Goal: Task Accomplishment & Management: Complete application form

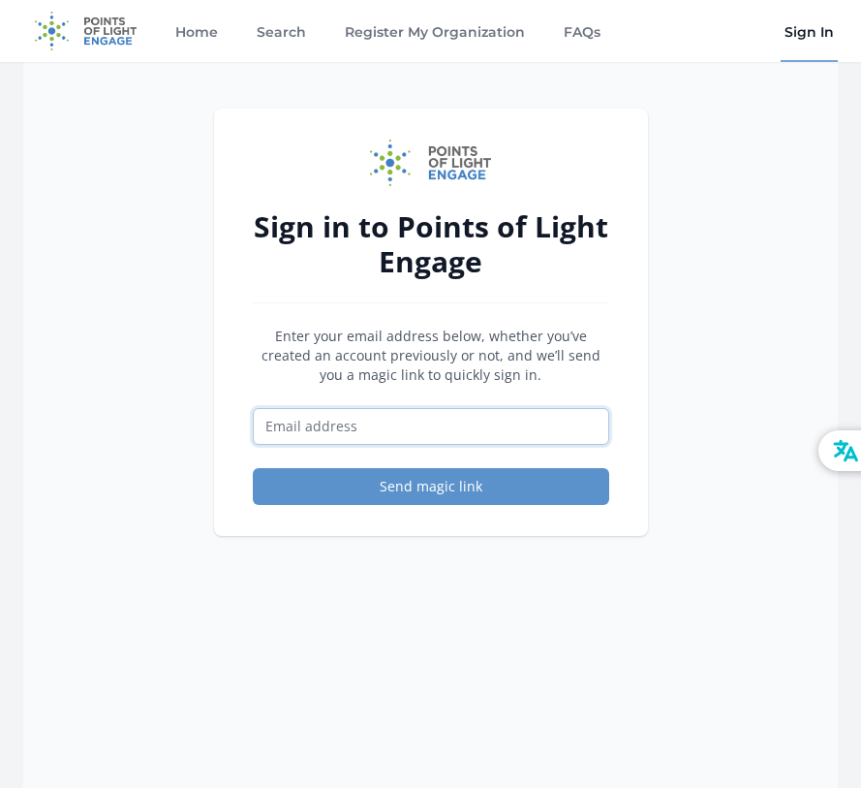
click at [277, 438] on input "Email address" at bounding box center [431, 426] width 357 height 37
click at [290, 428] on input "Email address" at bounding box center [431, 426] width 357 height 37
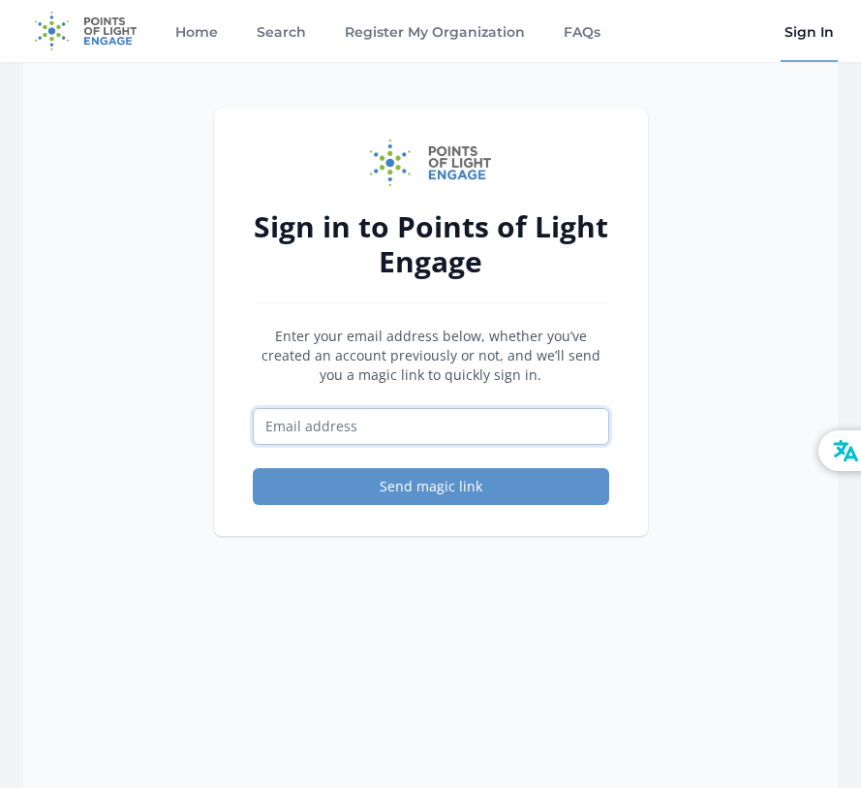
click at [290, 428] on input "Email address" at bounding box center [431, 426] width 357 height 37
click at [277, 434] on input "Email address" at bounding box center [431, 426] width 357 height 37
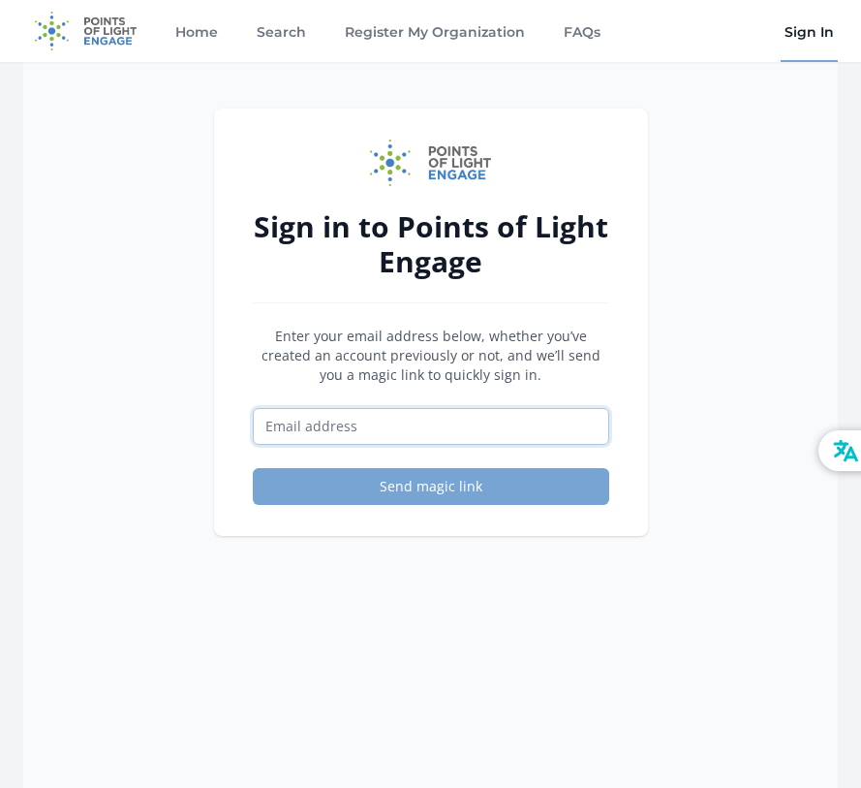
paste input "missiondurg@outlook.com"
type input "missiondurg@outlook.com"
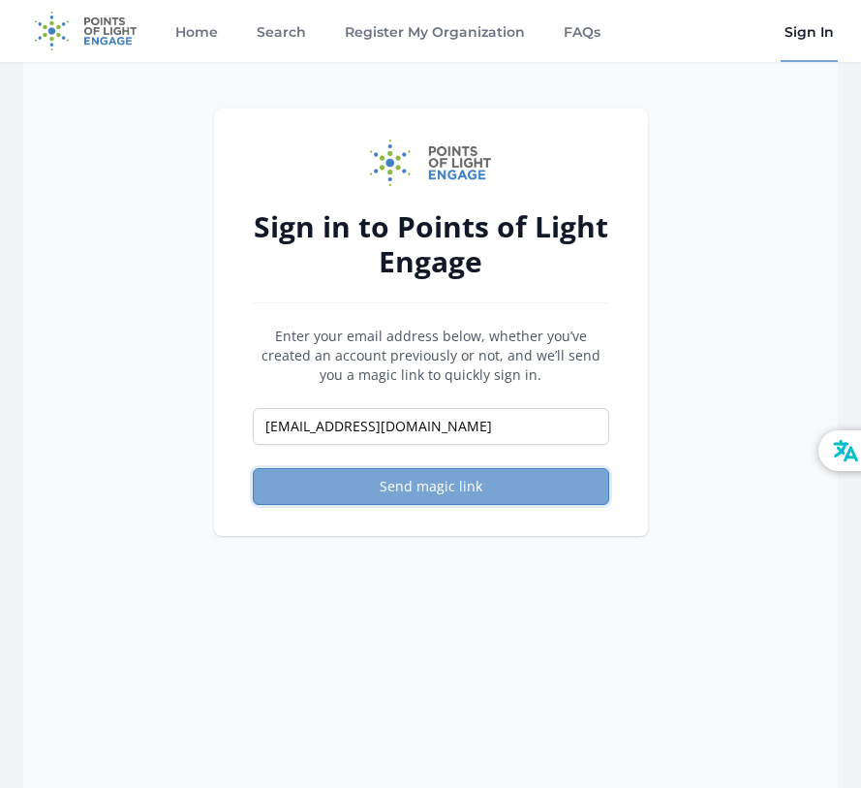
click at [295, 471] on button "Send magic link" at bounding box center [431, 486] width 357 height 37
click at [459, 489] on button "Send magic link" at bounding box center [431, 486] width 357 height 37
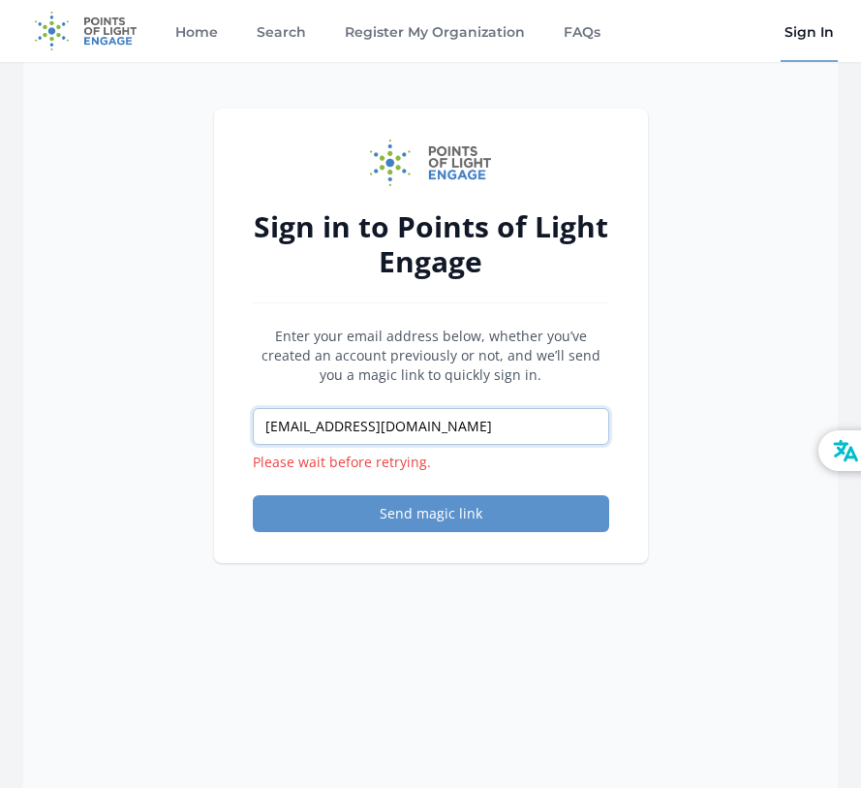
click at [481, 417] on input "missiondurg@outlook.com" at bounding box center [431, 426] width 357 height 37
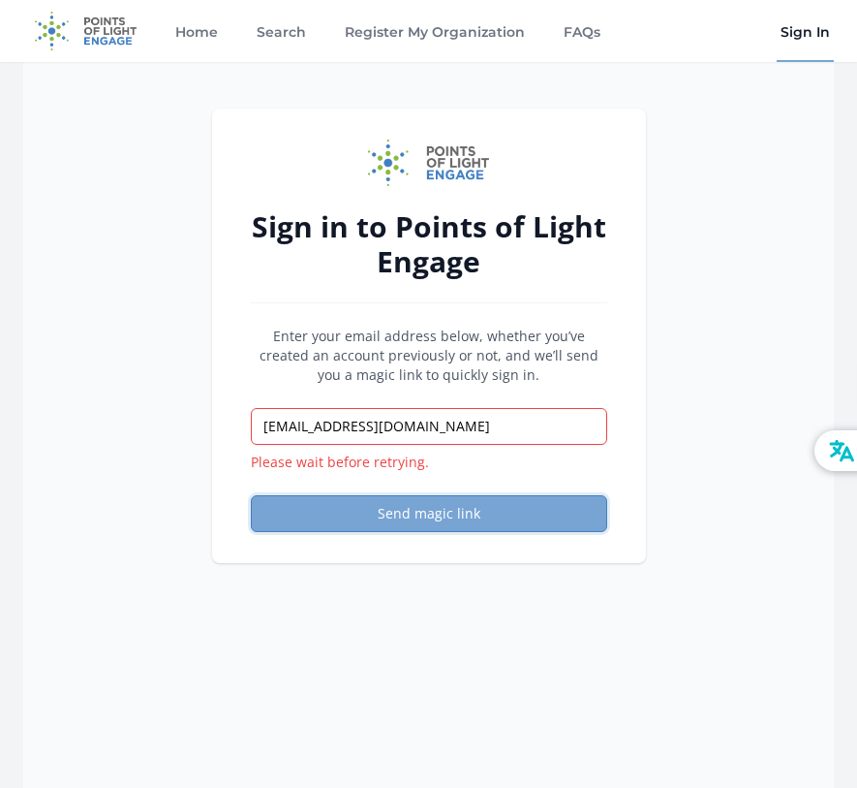
click at [386, 516] on button "Send magic link" at bounding box center [429, 513] width 357 height 37
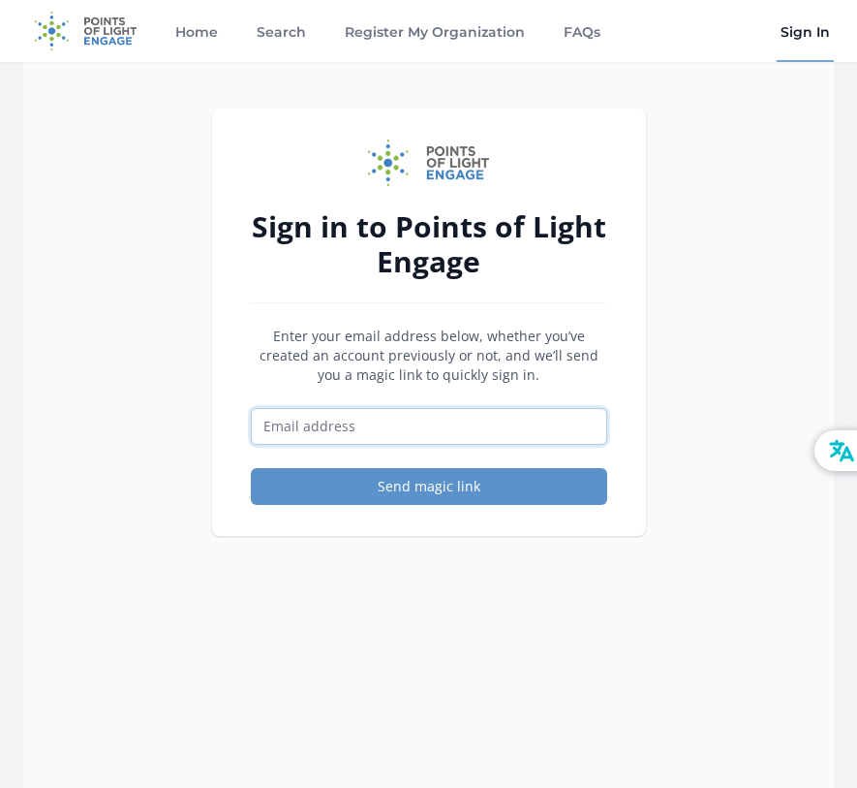
click at [272, 420] on input "Email address" at bounding box center [429, 426] width 357 height 37
click at [263, 415] on input "Email address" at bounding box center [429, 426] width 357 height 37
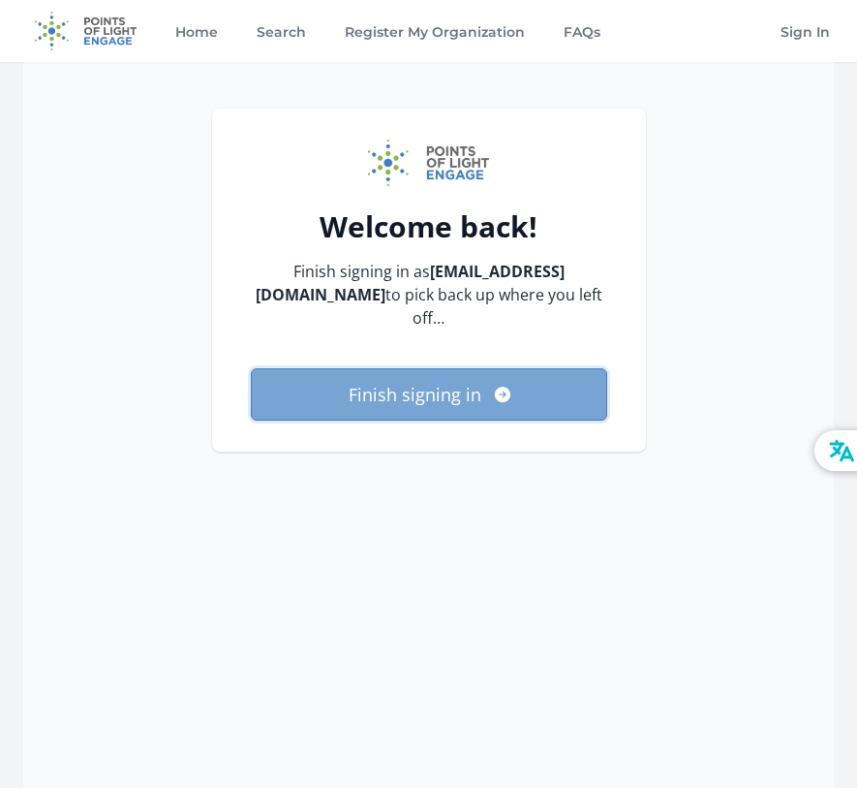
click at [396, 368] on button "Finish signing in" at bounding box center [429, 394] width 357 height 52
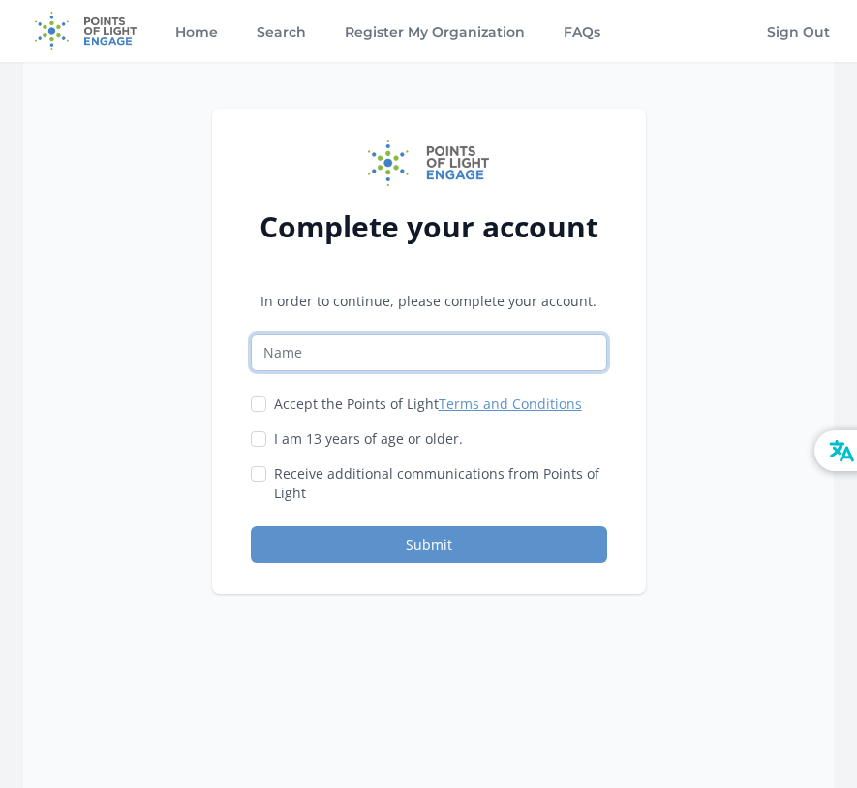
click at [365, 365] on input "Name" at bounding box center [429, 352] width 357 height 37
click at [363, 359] on input "Name" at bounding box center [429, 352] width 357 height 37
type input "[GEOGRAPHIC_DATA]"
type input "Sunil"
click at [318, 447] on label "I am 13 years of age or older." at bounding box center [368, 438] width 189 height 19
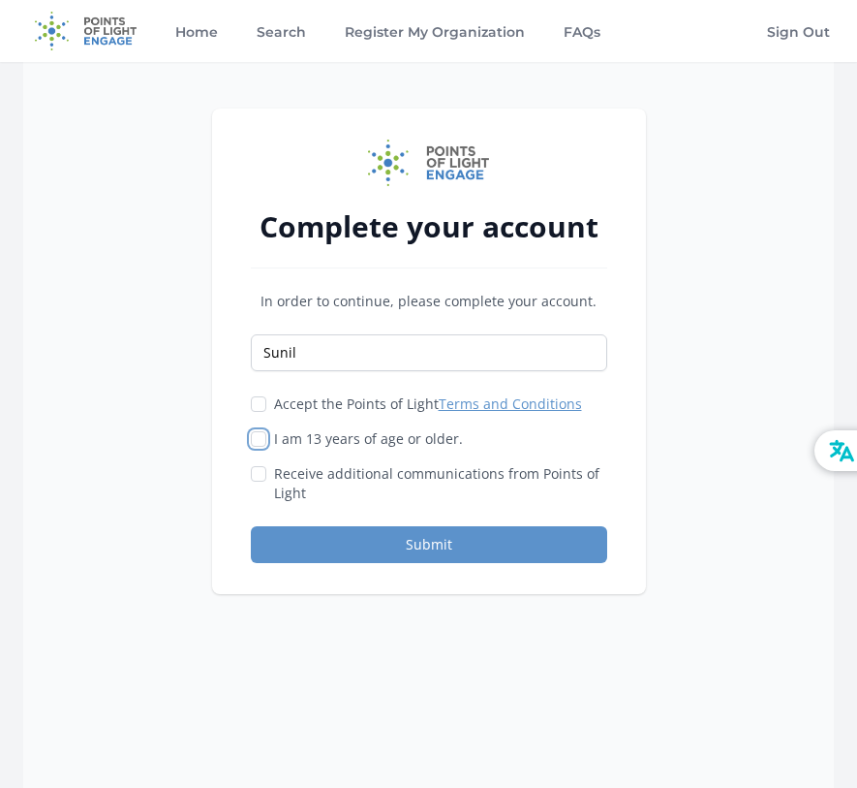
click at [266, 447] on input "I am 13 years of age or older." at bounding box center [259, 439] width 16 height 16
checkbox input "true"
click at [318, 414] on div "Accept the Points of Light Terms and Conditions I am 13 years of age or older." at bounding box center [429, 448] width 357 height 109
click at [319, 405] on label "Accept the Points of Light Terms and Conditions" at bounding box center [428, 403] width 308 height 19
click at [266, 405] on input "Accept the Points of Light Terms and Conditions" at bounding box center [259, 404] width 16 height 16
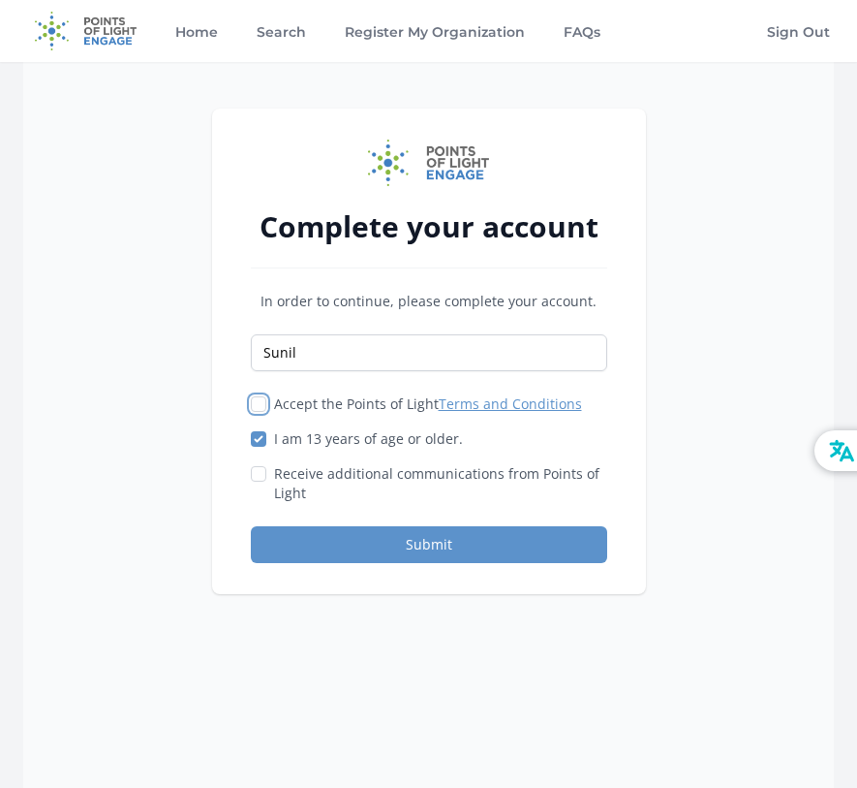
checkbox input "true"
click at [301, 464] on label "Receive additional communications from Points of Light" at bounding box center [440, 483] width 333 height 39
click at [266, 466] on input "Receive additional communications from Points of Light" at bounding box center [259, 474] width 16 height 16
checkbox input "true"
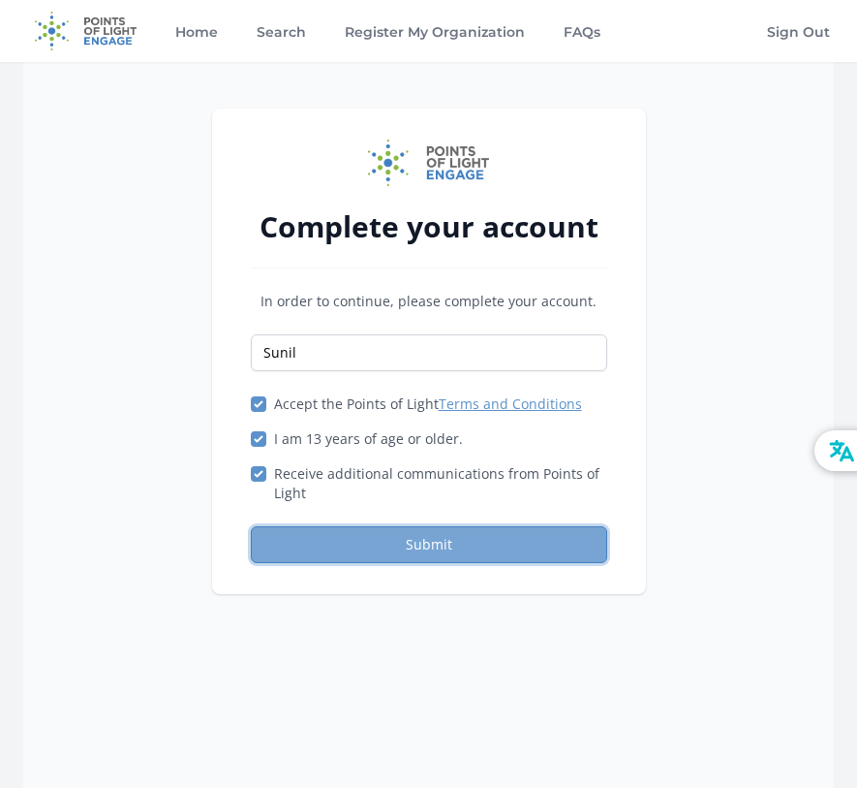
click at [311, 539] on button "Submit" at bounding box center [429, 544] width 357 height 37
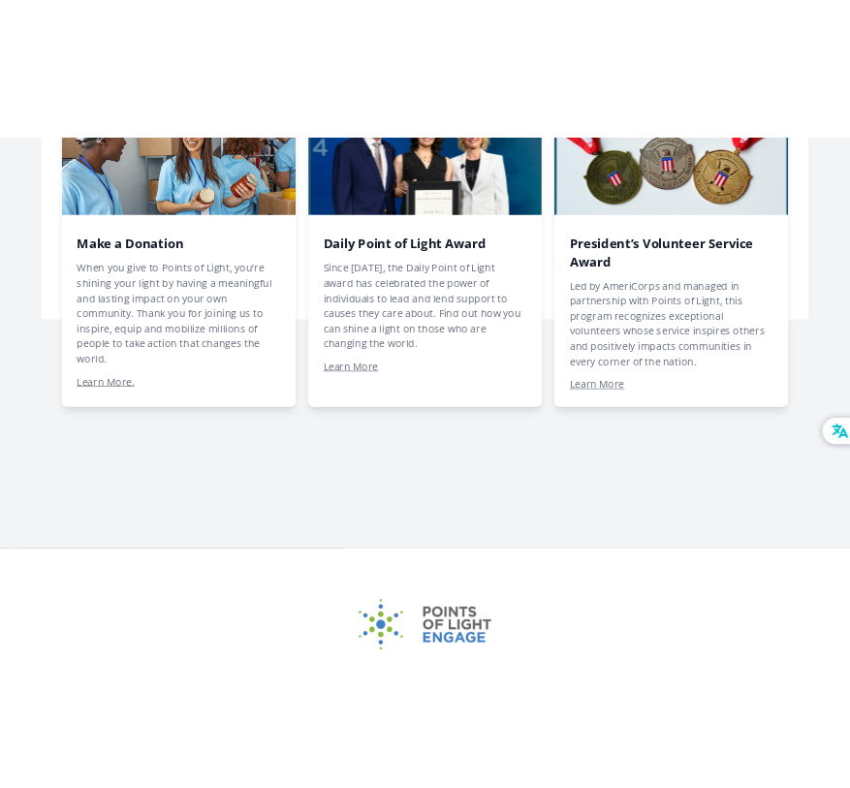
scroll to position [1406, 0]
